Goal: Information Seeking & Learning: Learn about a topic

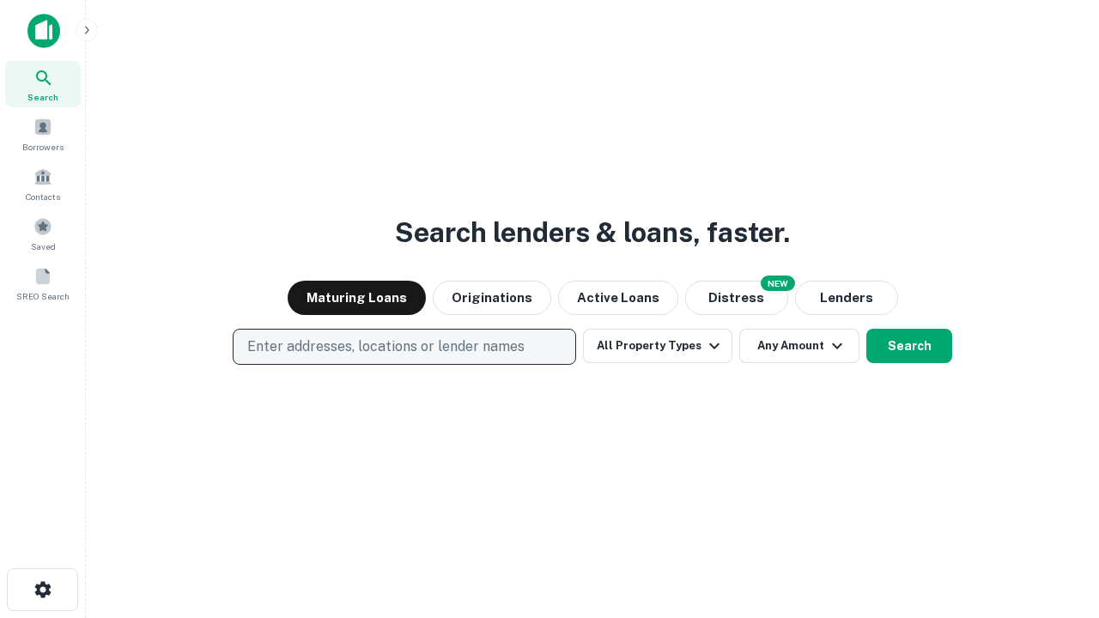
click at [404, 347] on p "Enter addresses, locations or lender names" at bounding box center [385, 347] width 277 height 21
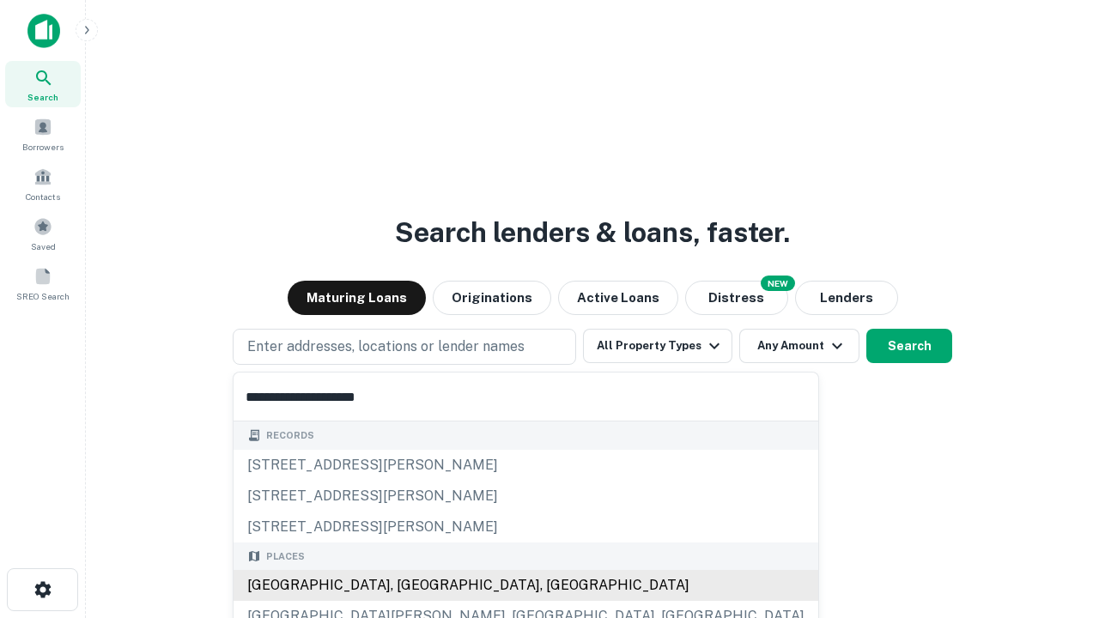
click at [410, 586] on div "[GEOGRAPHIC_DATA], [GEOGRAPHIC_DATA], [GEOGRAPHIC_DATA]" at bounding box center [526, 585] width 585 height 31
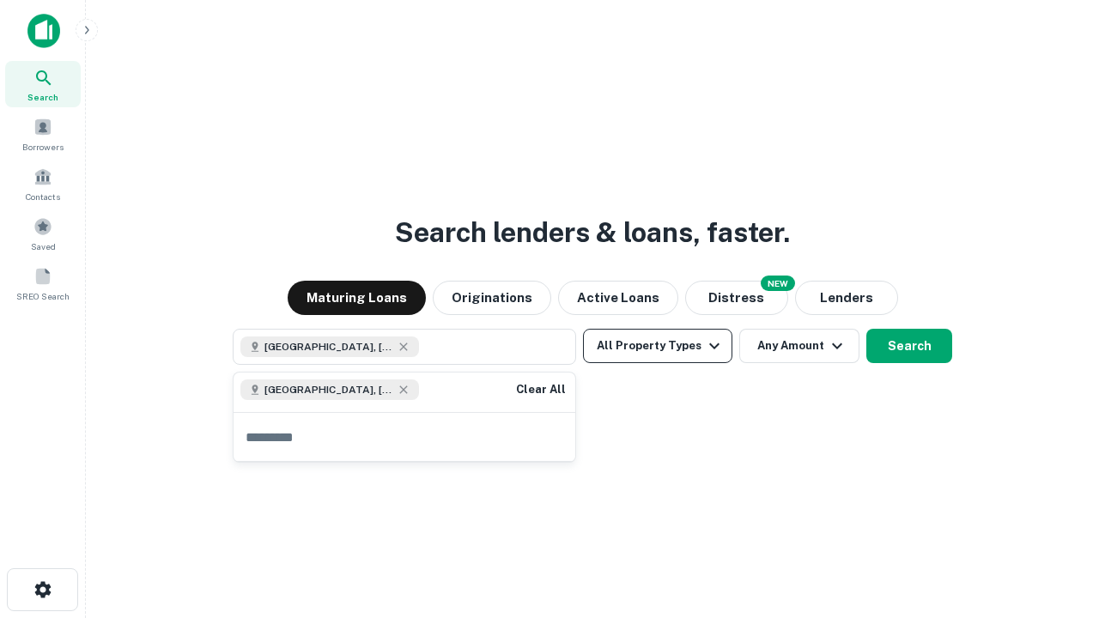
click at [658, 346] on button "All Property Types" at bounding box center [657, 346] width 149 height 34
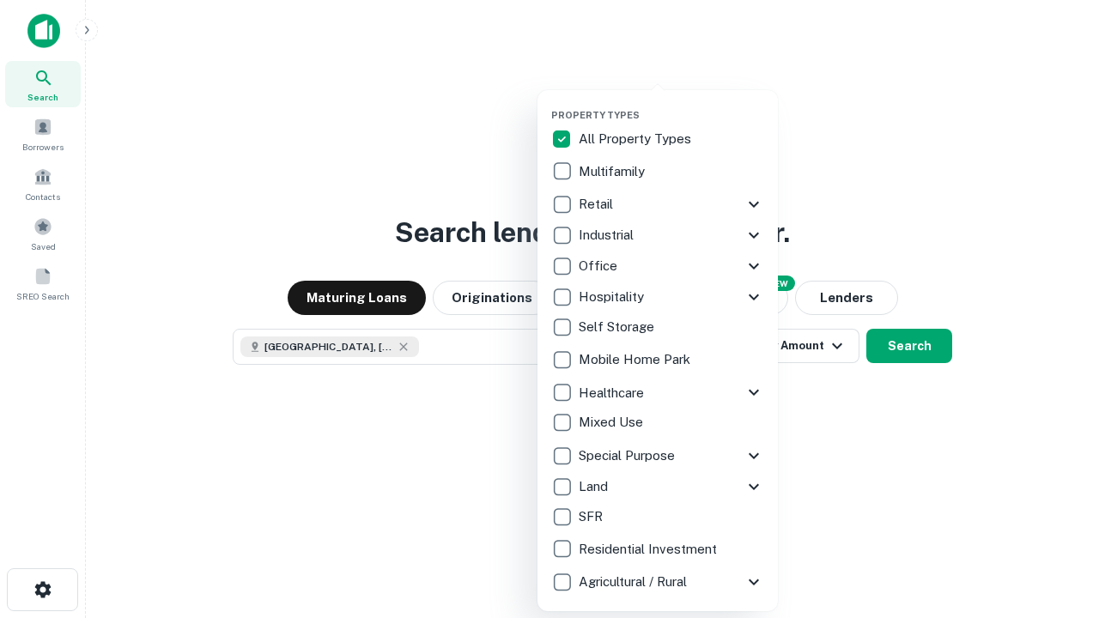
click at [672, 104] on button "button" at bounding box center [671, 104] width 240 height 1
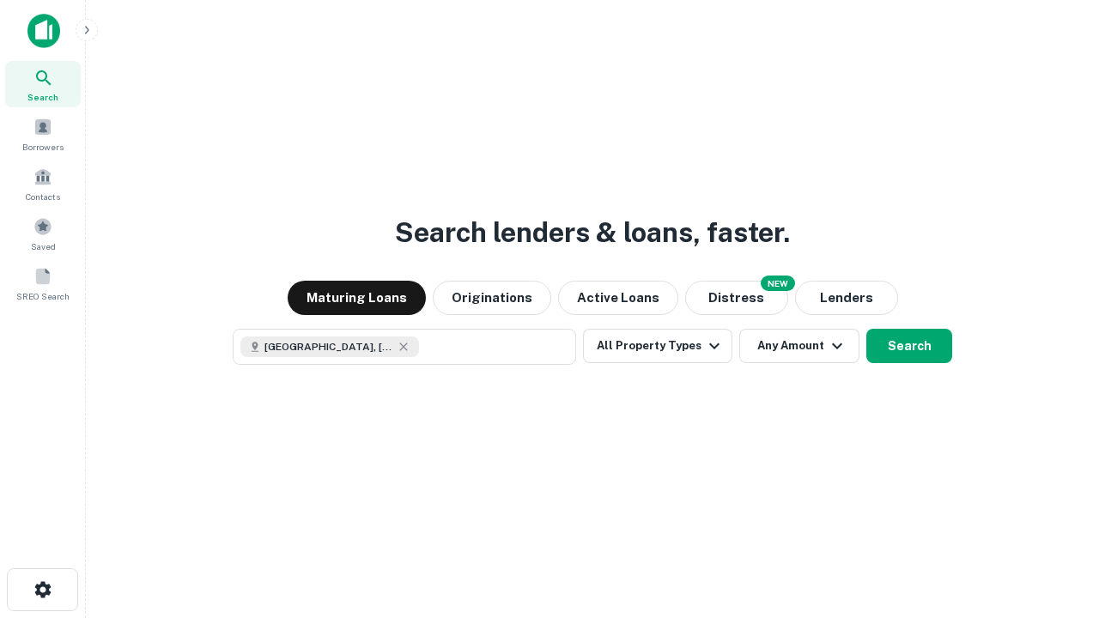
scroll to position [27, 0]
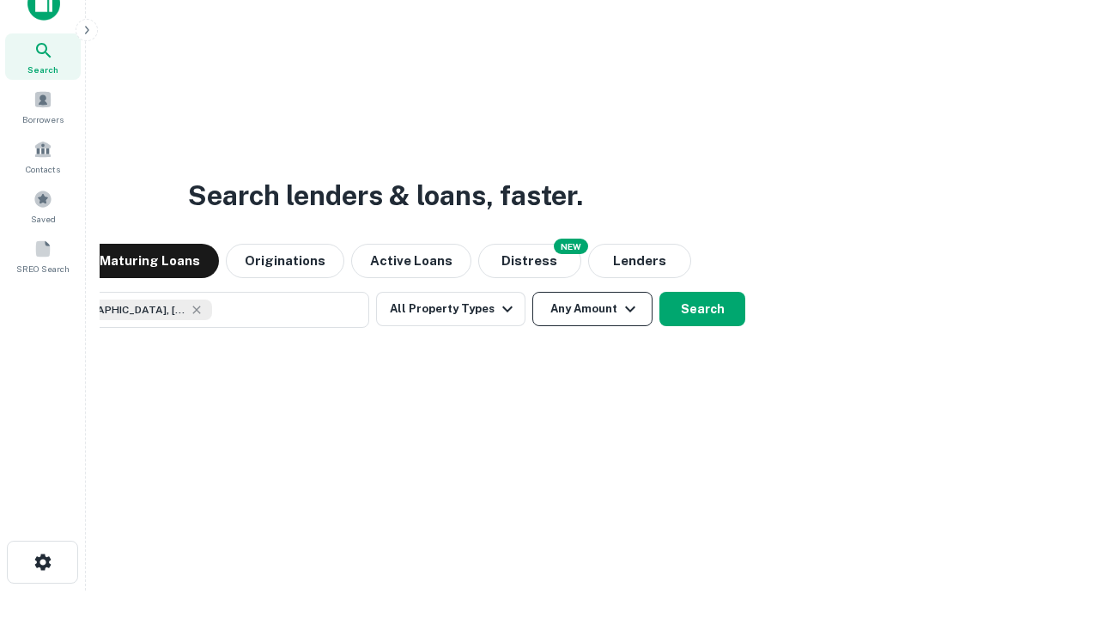
click at [532, 292] on button "Any Amount" at bounding box center [592, 309] width 120 height 34
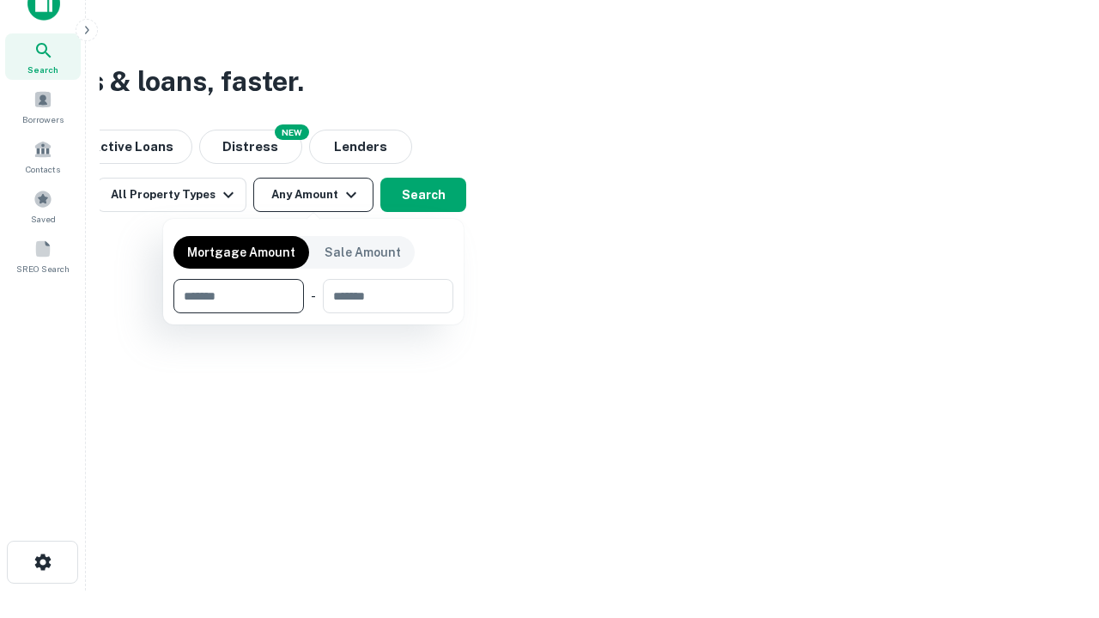
type input "*******"
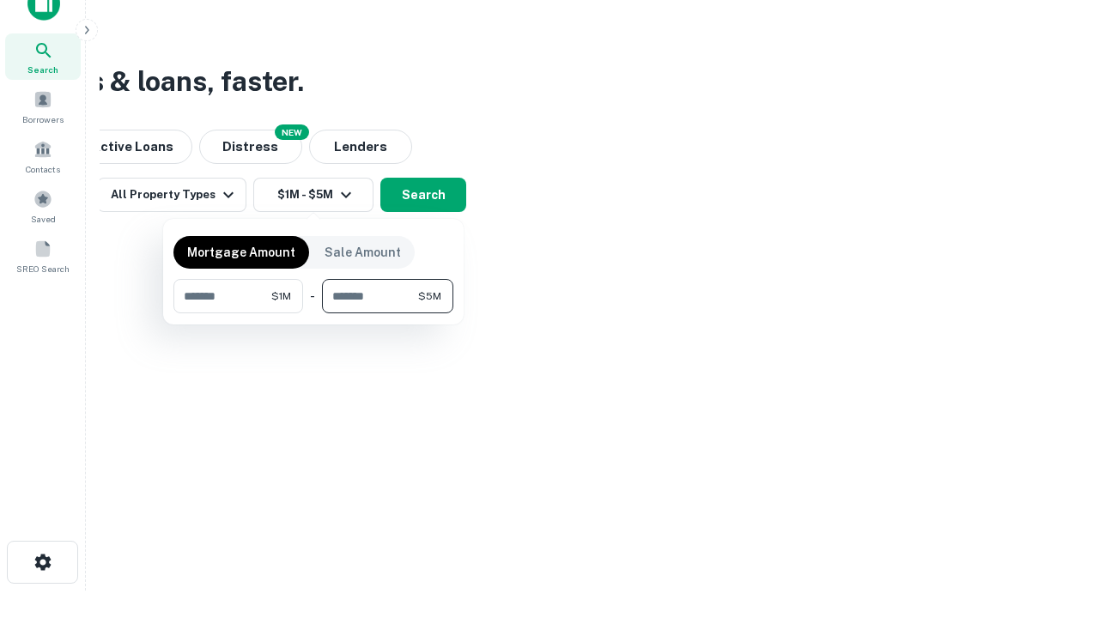
type input "*******"
click at [313, 313] on button "button" at bounding box center [313, 313] width 280 height 1
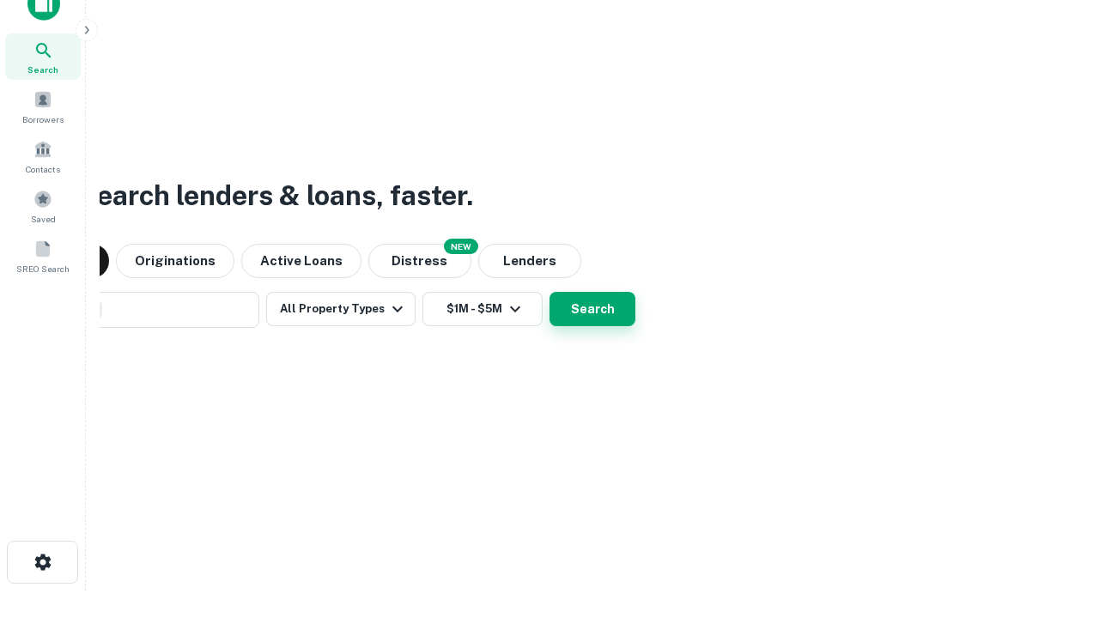
click at [550, 292] on button "Search" at bounding box center [593, 309] width 86 height 34
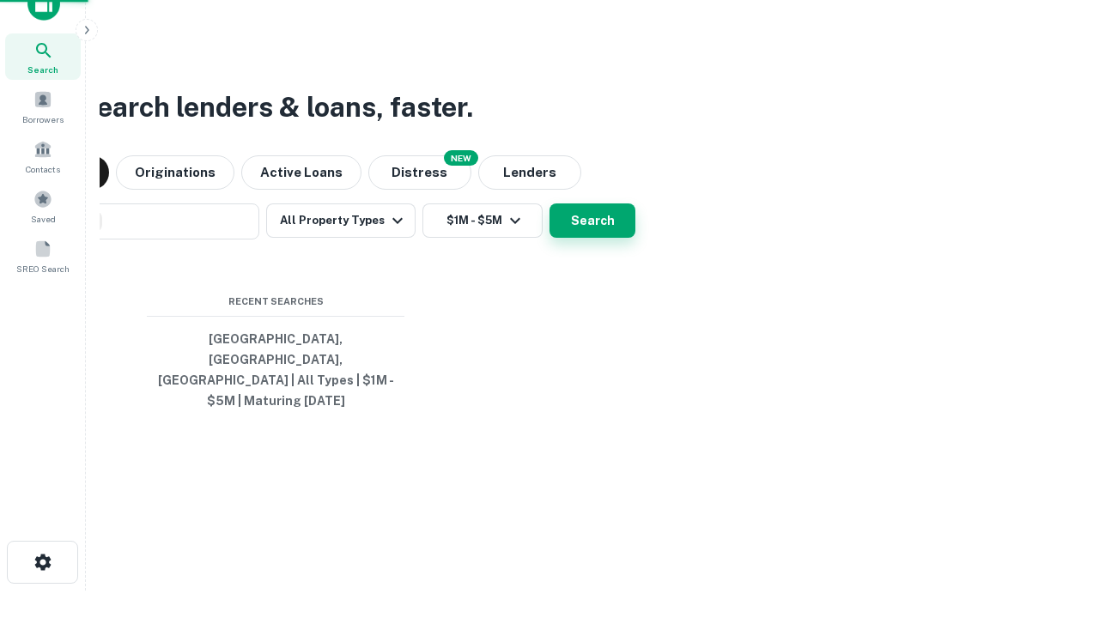
scroll to position [56, 486]
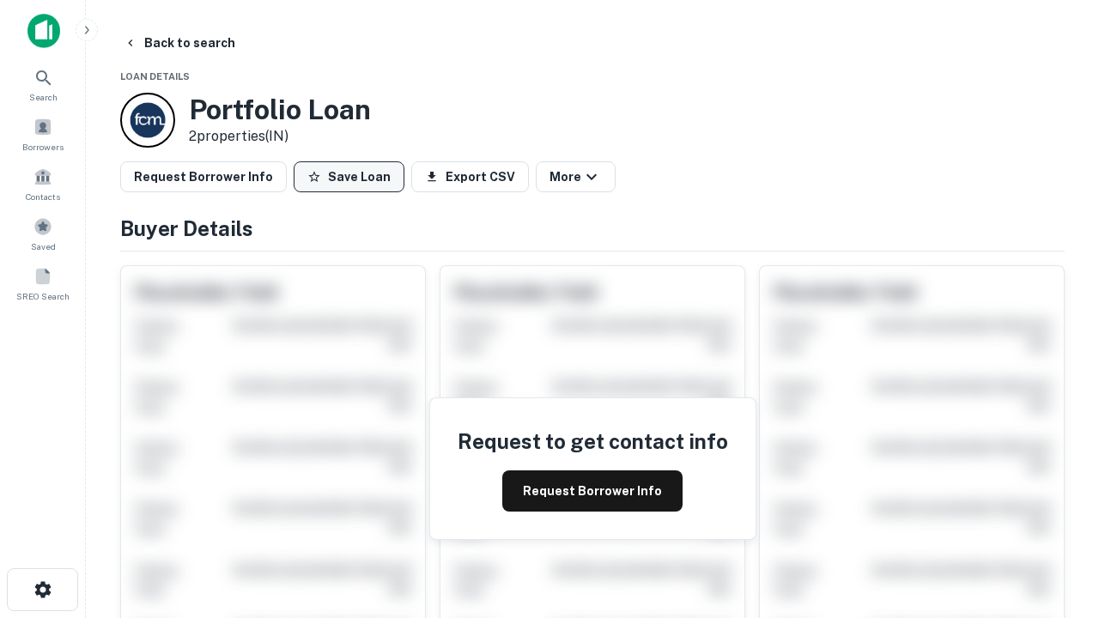
click at [349, 177] on button "Save Loan" at bounding box center [349, 176] width 111 height 31
click at [353, 177] on button "Loan Saved" at bounding box center [353, 176] width 119 height 31
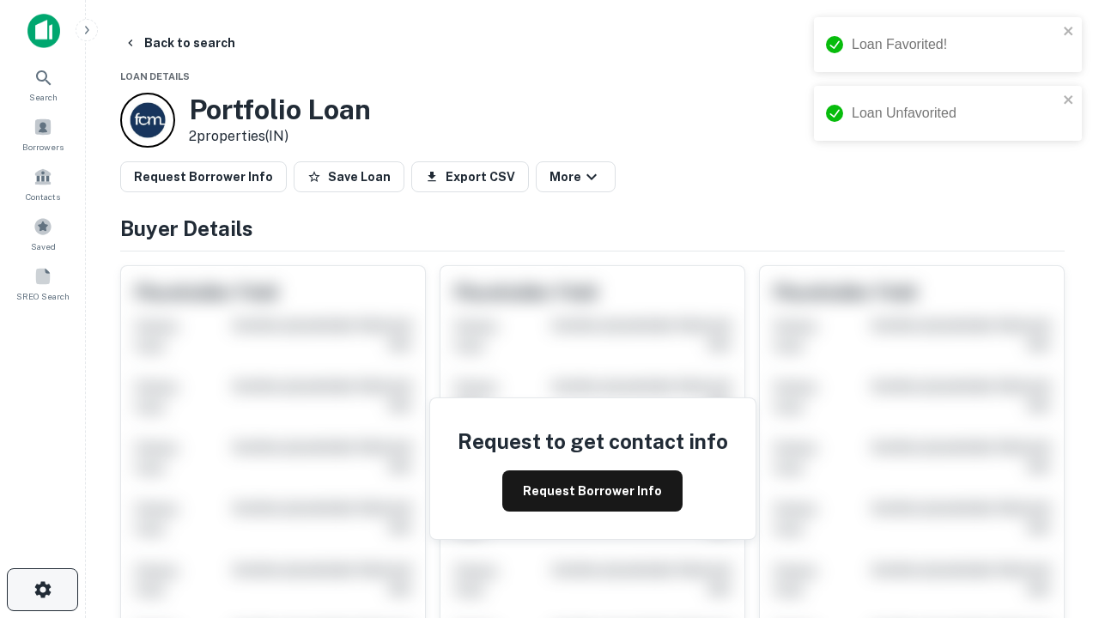
click at [42, 590] on icon "button" at bounding box center [43, 590] width 21 height 21
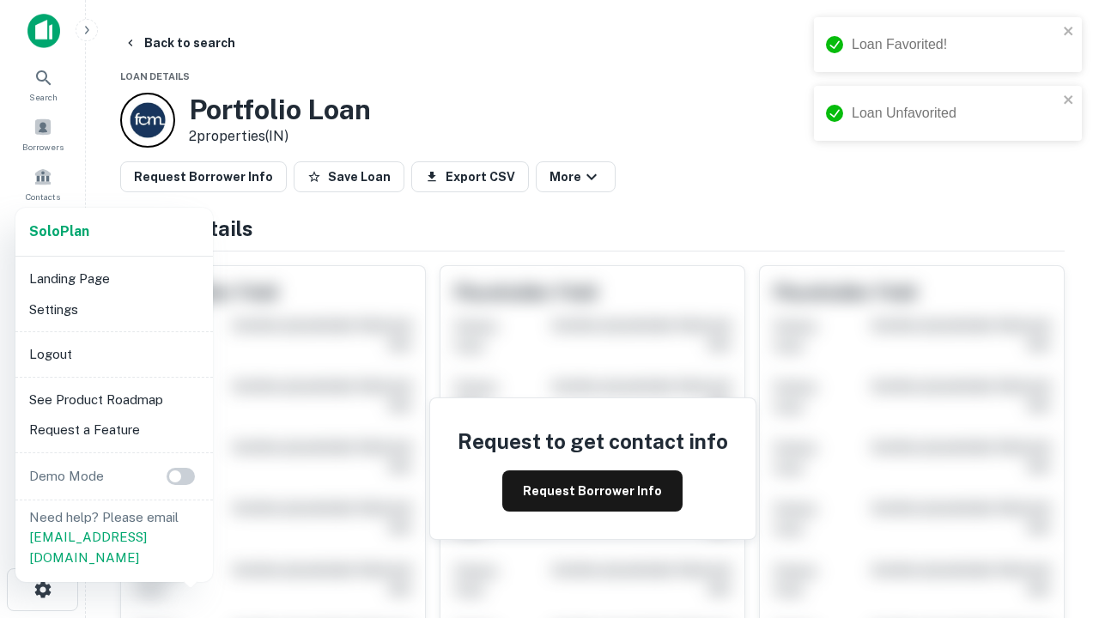
click at [113, 354] on li "Logout" at bounding box center [114, 354] width 184 height 31
